Goal: Information Seeking & Learning: Learn about a topic

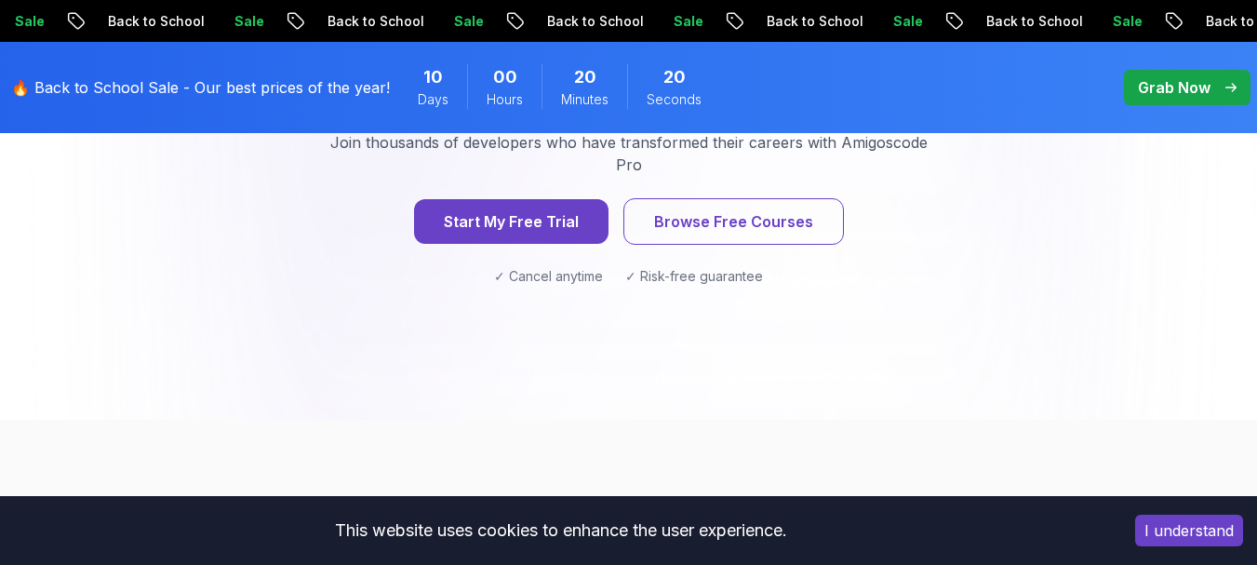
scroll to position [3163, 0]
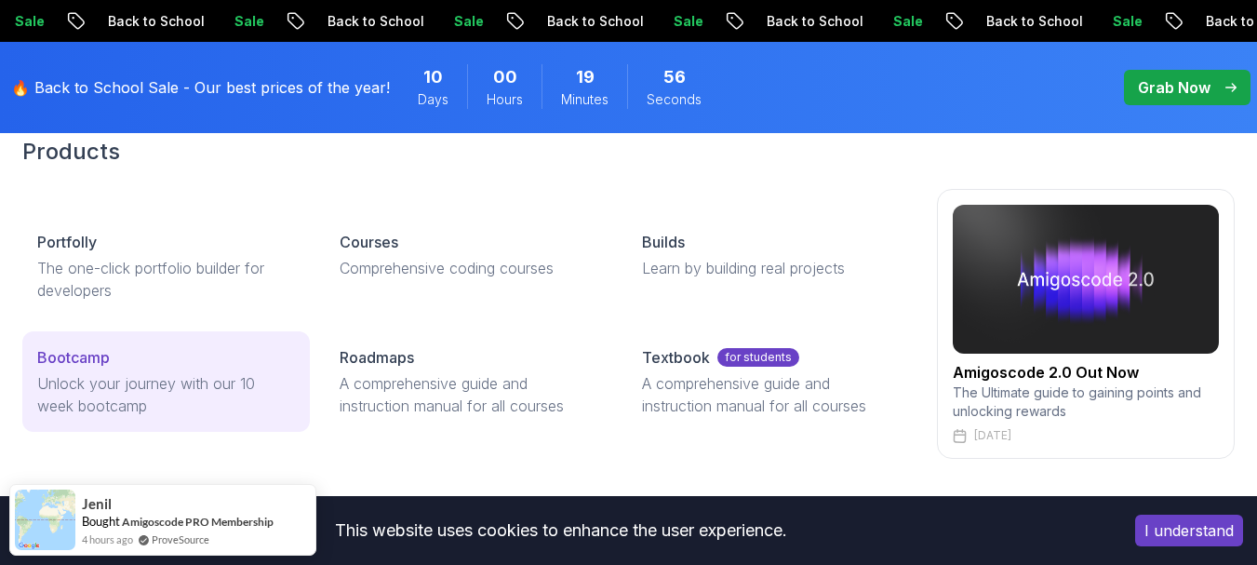
scroll to position [186, 0]
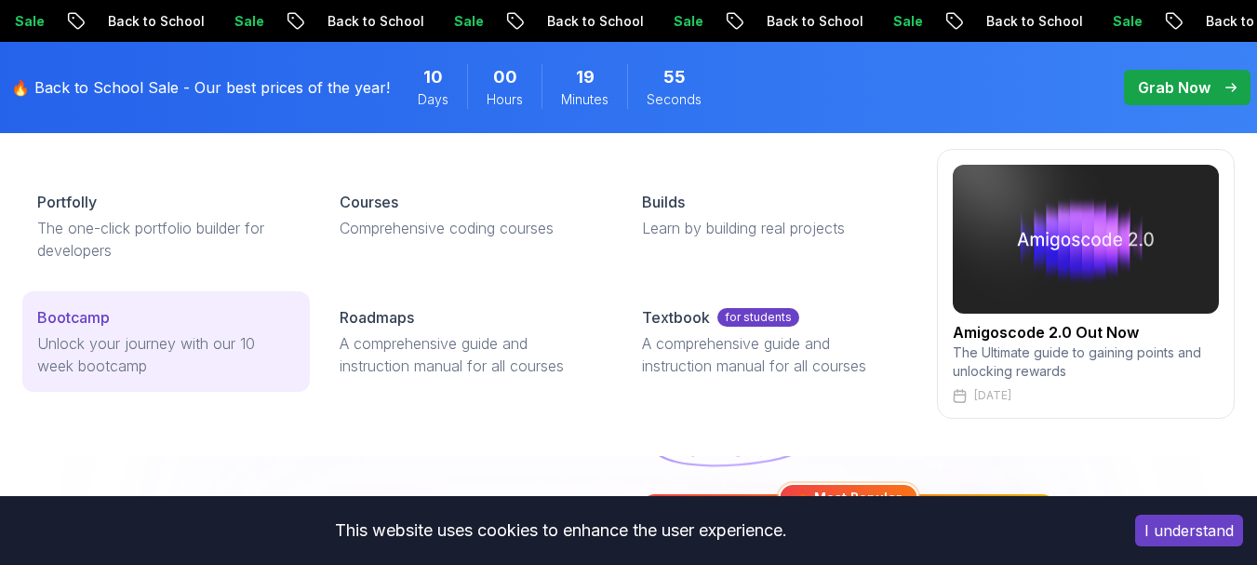
click at [70, 324] on p "Bootcamp" at bounding box center [73, 317] width 73 height 22
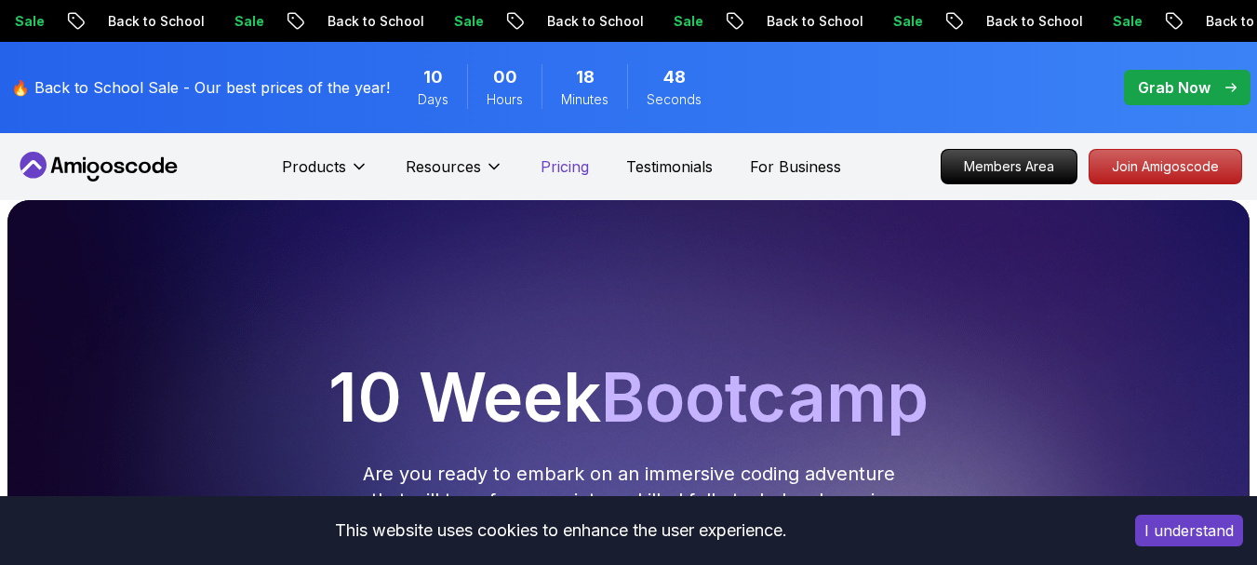
click at [568, 169] on p "Pricing" at bounding box center [564, 166] width 48 height 22
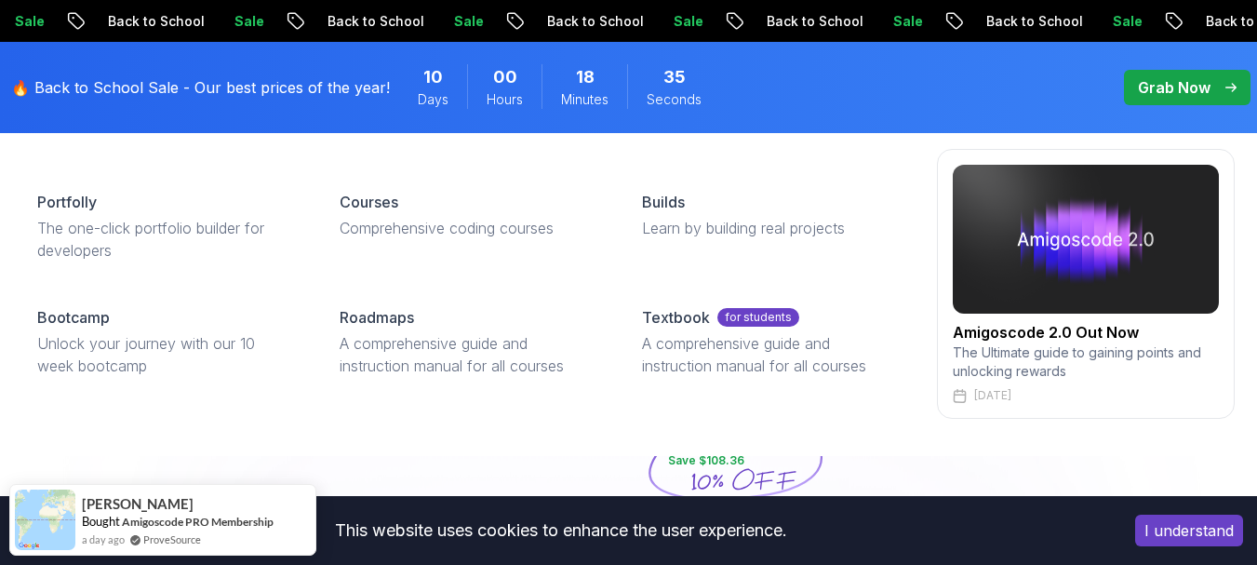
scroll to position [93, 0]
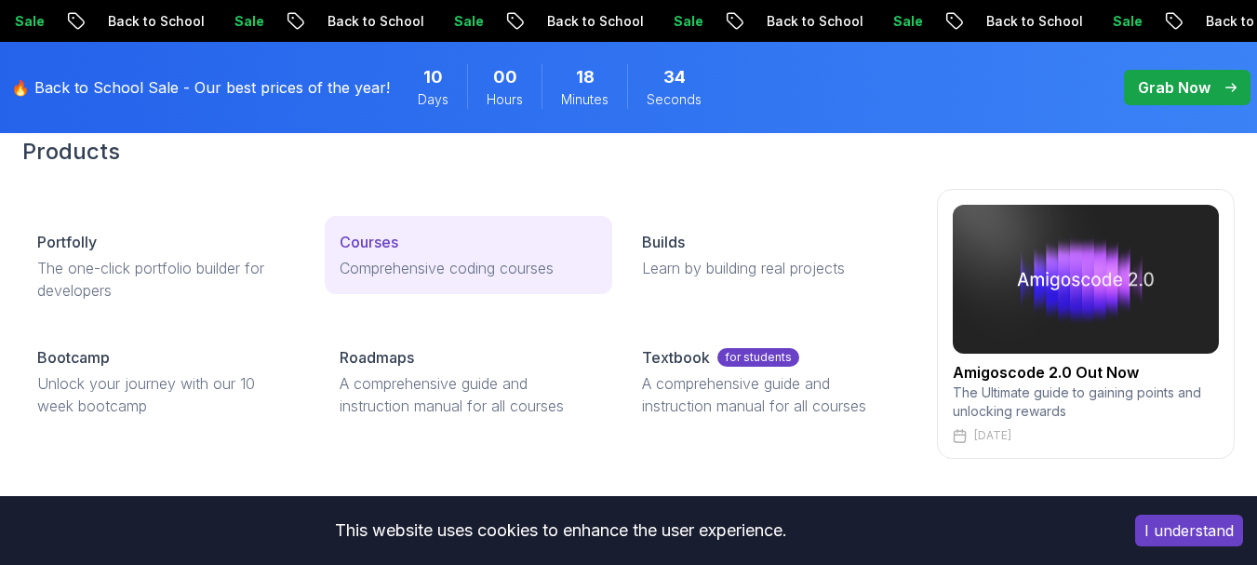
click at [389, 240] on p "Courses" at bounding box center [369, 242] width 59 height 22
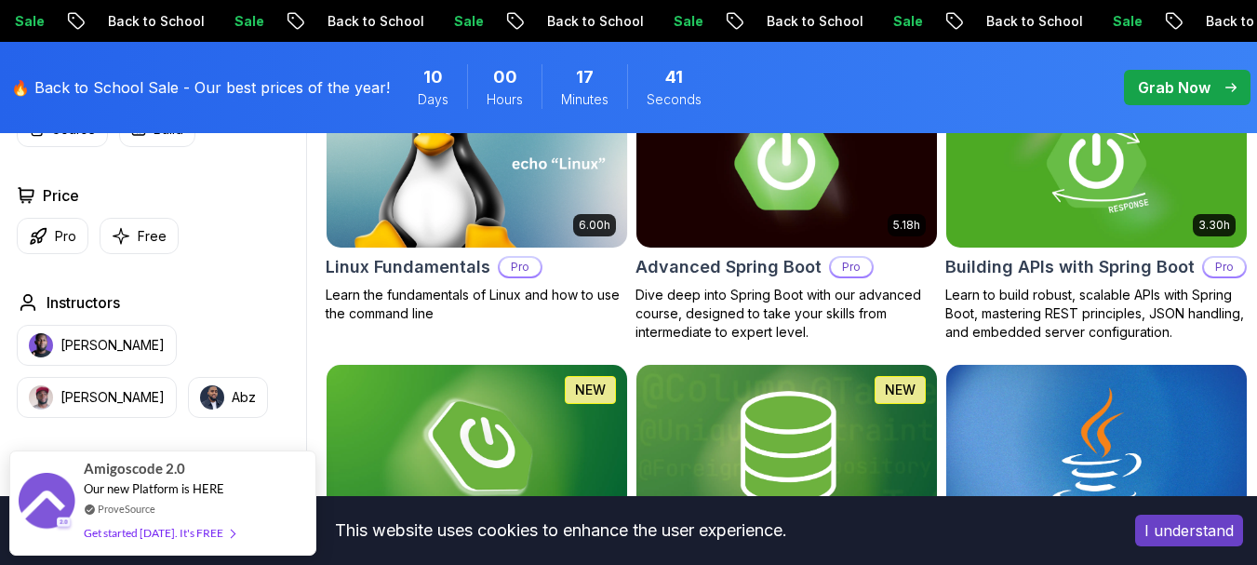
scroll to position [558, 0]
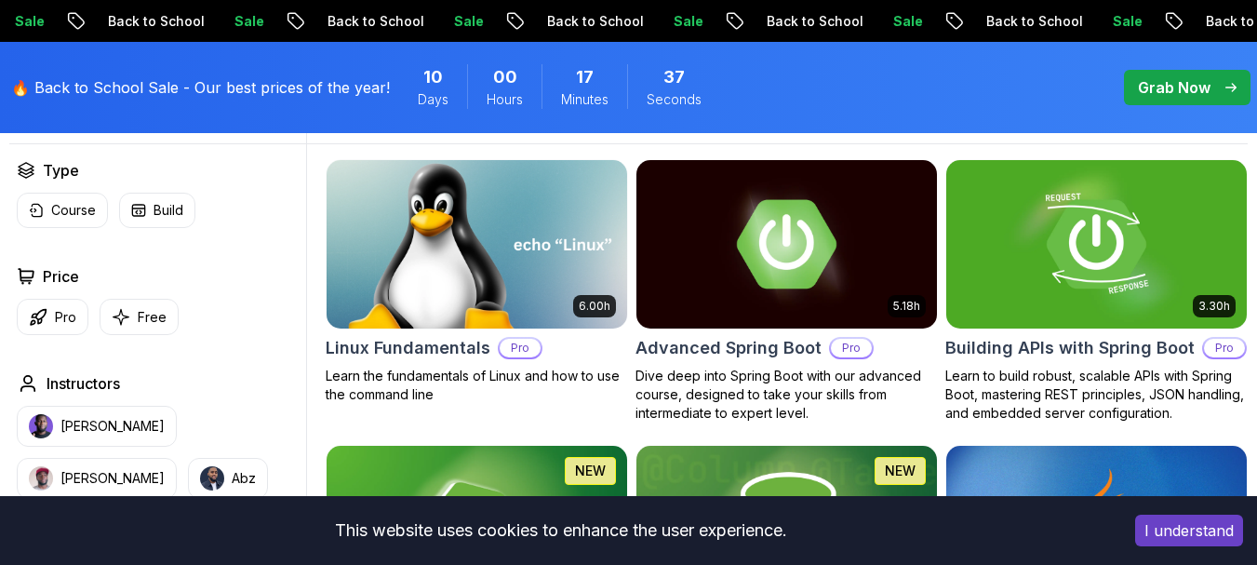
click at [495, 326] on img at bounding box center [476, 243] width 315 height 177
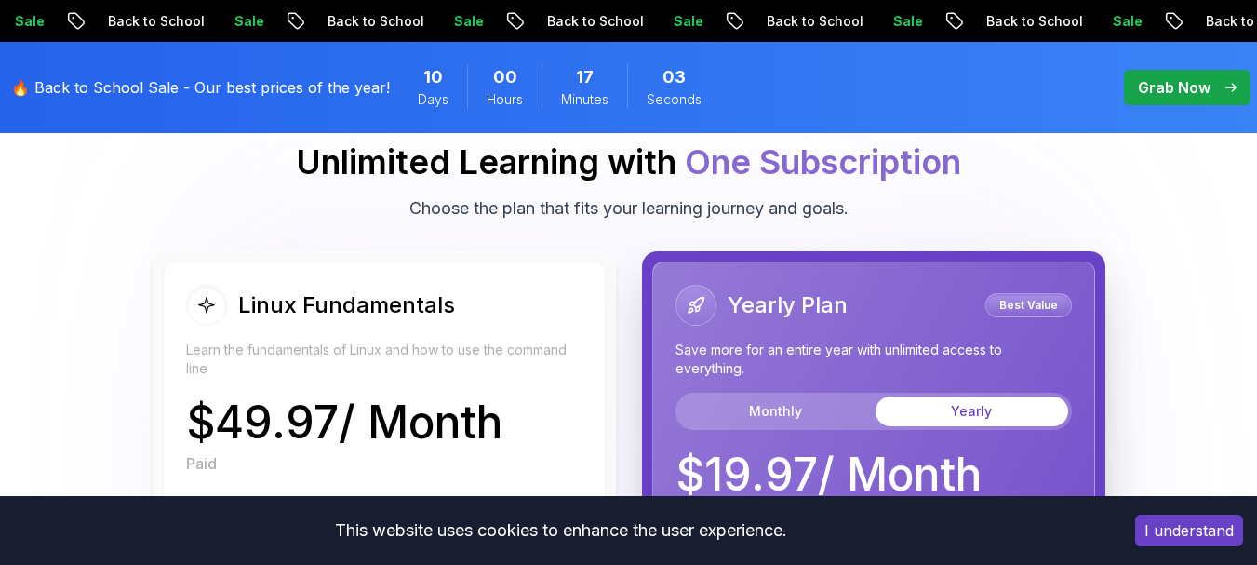
scroll to position [4279, 0]
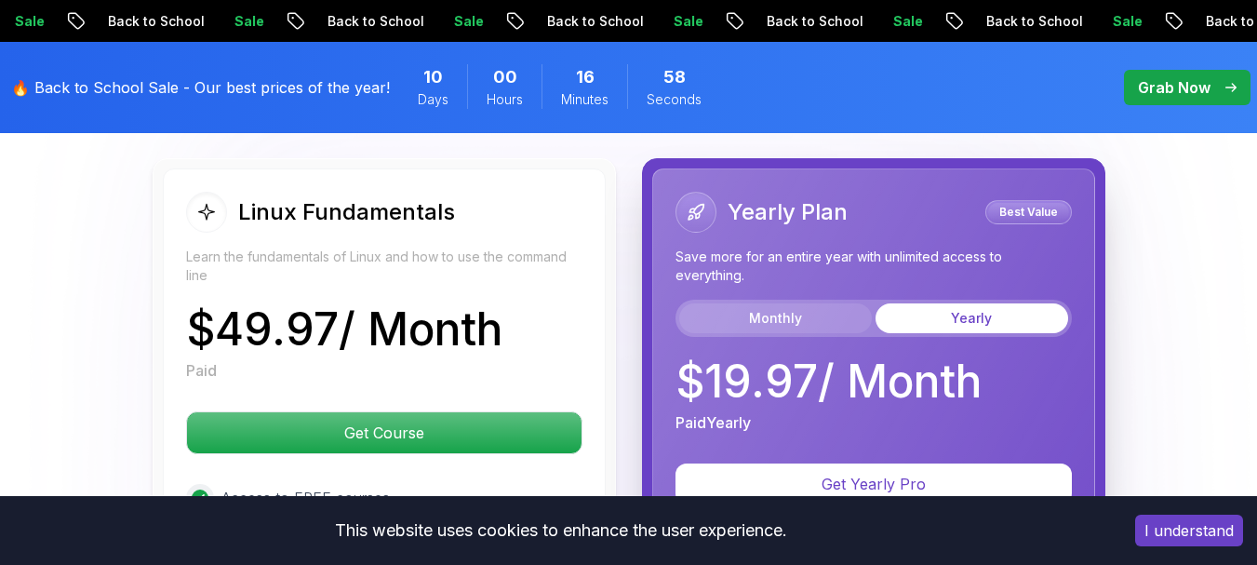
click at [775, 303] on button "Monthly" at bounding box center [775, 318] width 193 height 30
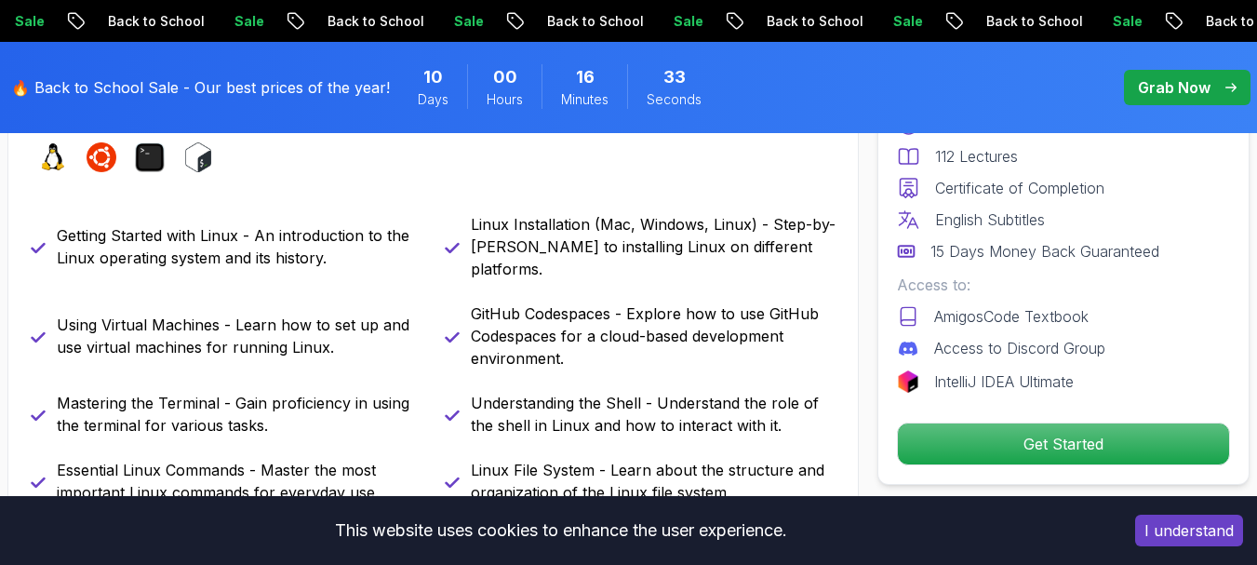
scroll to position [372, 0]
